Goal: Information Seeking & Learning: Learn about a topic

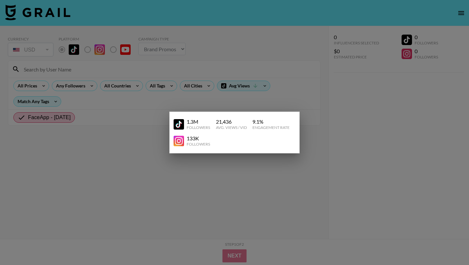
select select "Brand"
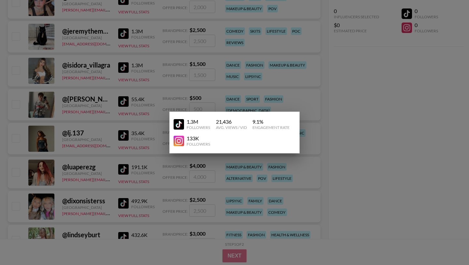
click at [179, 144] on img at bounding box center [179, 141] width 10 height 10
click at [107, 132] on div at bounding box center [234, 132] width 469 height 265
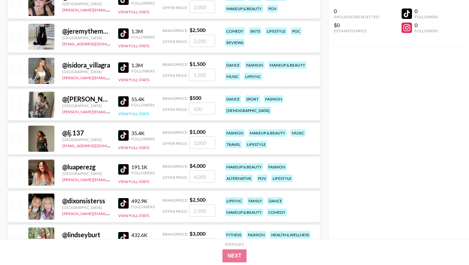
click at [131, 115] on button "View Full Stats" at bounding box center [133, 113] width 31 height 5
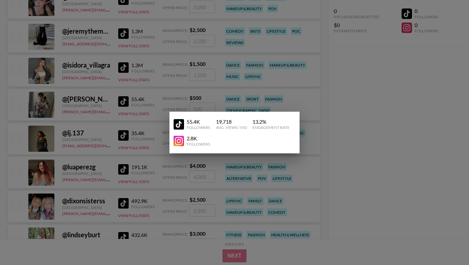
click at [156, 158] on div at bounding box center [234, 132] width 469 height 265
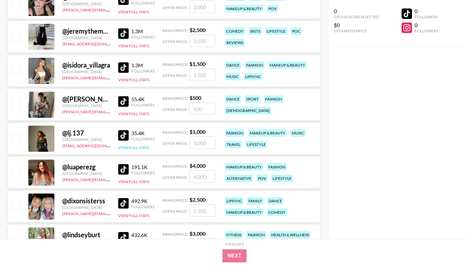
click at [147, 149] on button "View Full Stats" at bounding box center [133, 147] width 31 height 5
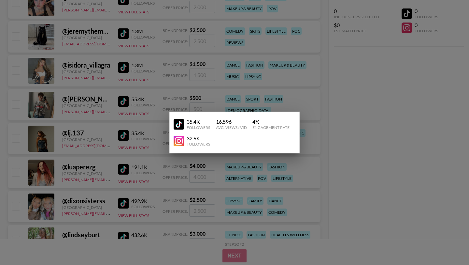
click at [183, 142] on img at bounding box center [179, 141] width 10 height 10
click at [130, 65] on div at bounding box center [234, 132] width 469 height 265
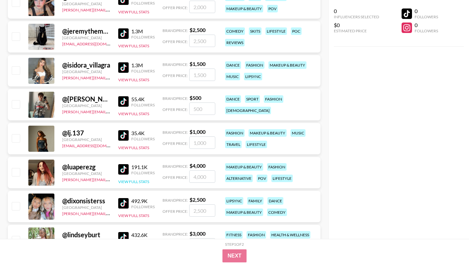
click at [133, 182] on button "View Full Stats" at bounding box center [133, 181] width 31 height 5
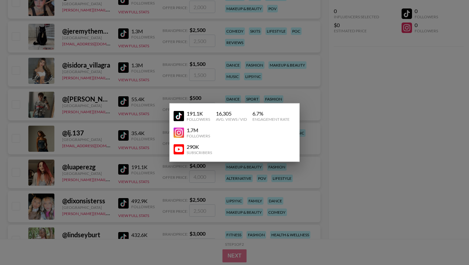
click at [178, 134] on img at bounding box center [179, 132] width 10 height 10
click at [131, 108] on div at bounding box center [234, 132] width 469 height 265
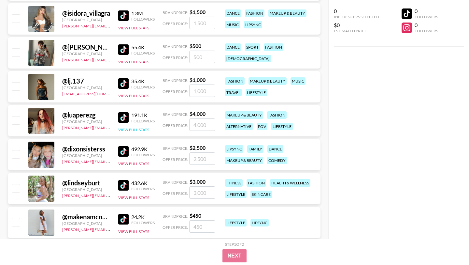
scroll to position [3705, 0]
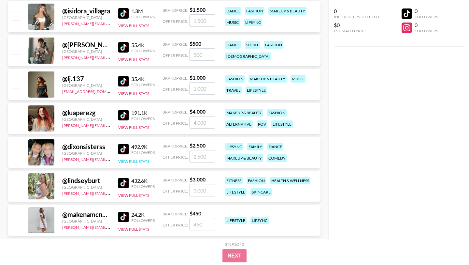
click at [134, 163] on button "View Full Stats" at bounding box center [133, 161] width 31 height 5
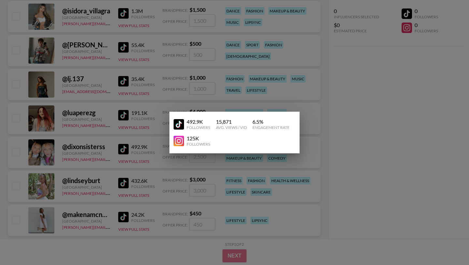
click at [179, 141] on img at bounding box center [179, 141] width 10 height 10
click at [133, 162] on div at bounding box center [234, 132] width 469 height 265
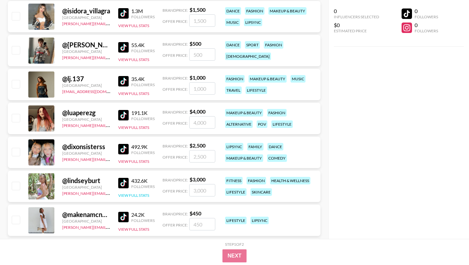
click at [133, 193] on button "View Full Stats" at bounding box center [133, 195] width 31 height 5
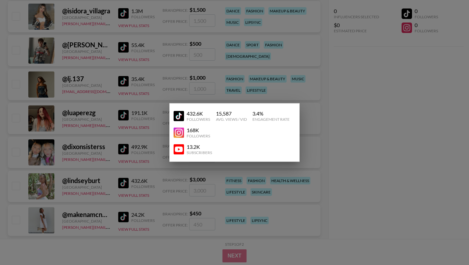
click at [181, 134] on img at bounding box center [179, 132] width 10 height 10
click at [128, 179] on div at bounding box center [234, 132] width 469 height 265
